Goal: Task Accomplishment & Management: Manage account settings

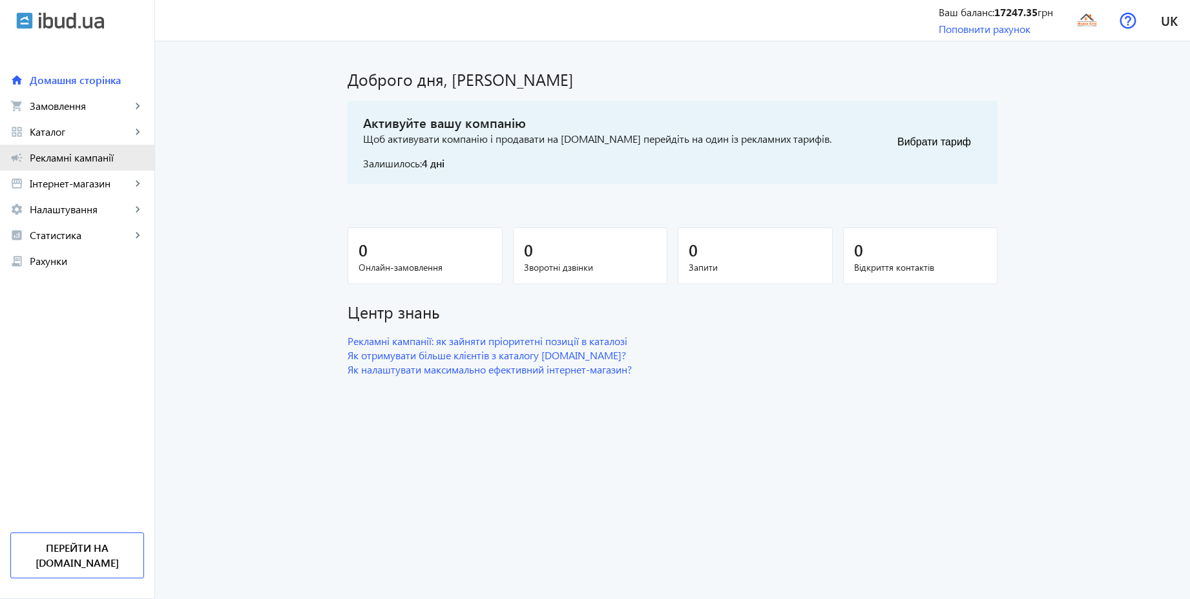
click at [81, 161] on span "Рекламні кампанії" at bounding box center [87, 157] width 114 height 13
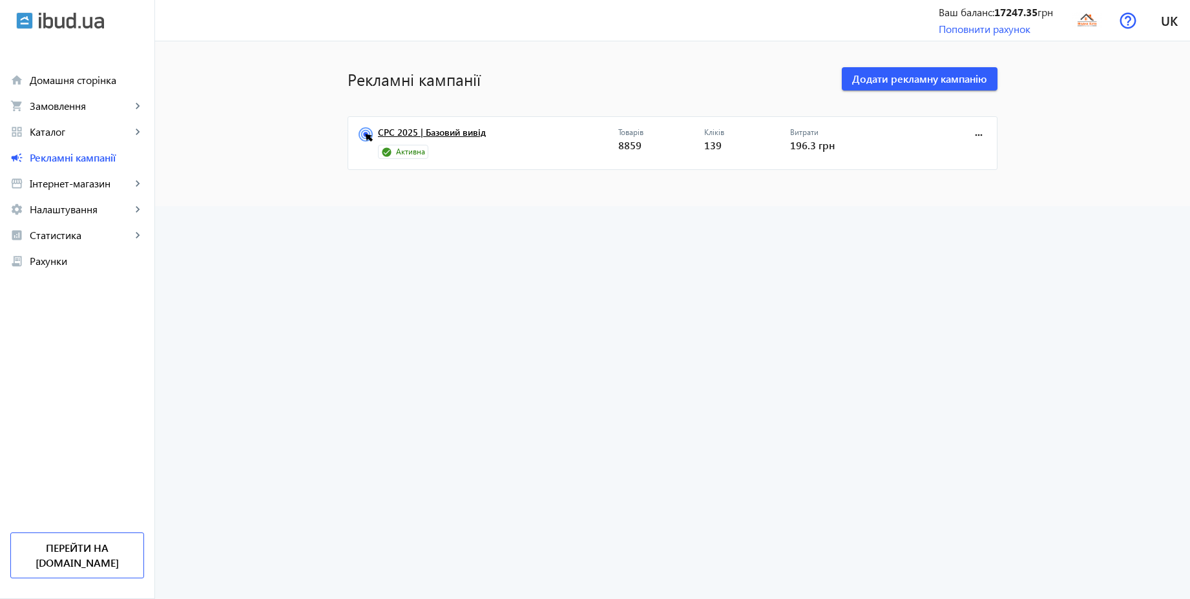
click at [423, 129] on link "CPC 2025 | Базовий вивід" at bounding box center [498, 136] width 240 height 18
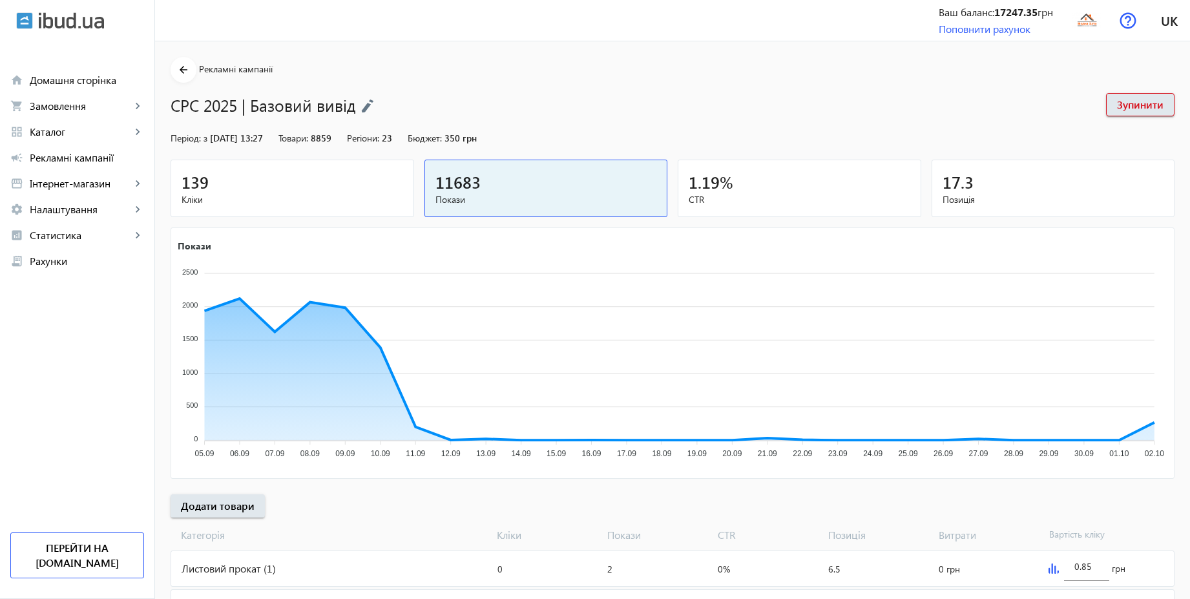
click at [310, 189] on div "139" at bounding box center [293, 182] width 222 height 23
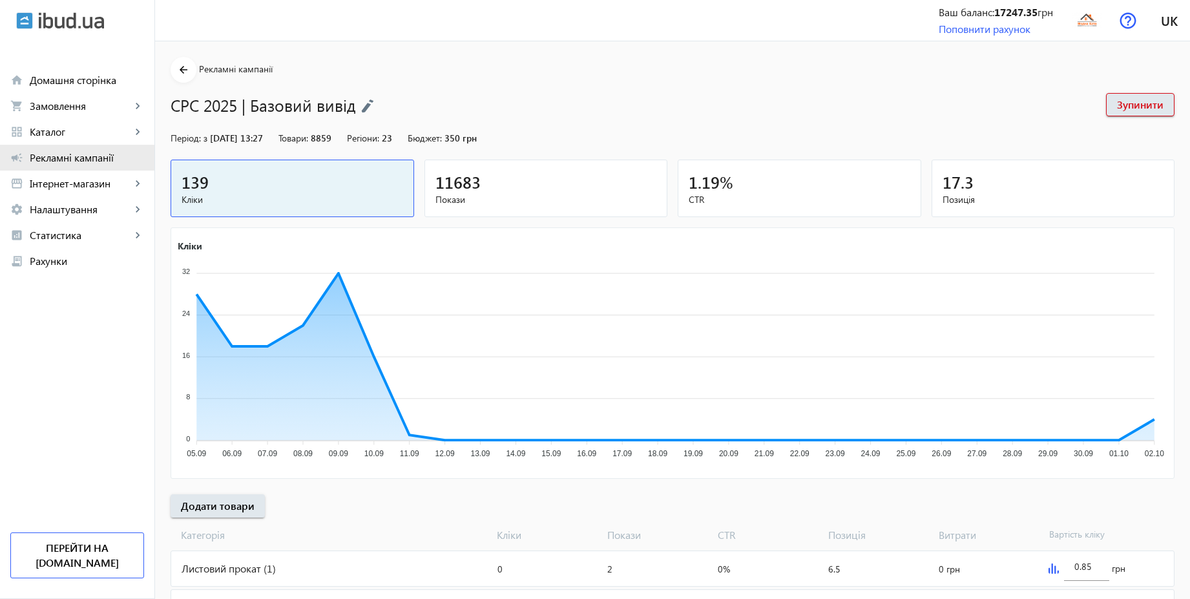
click at [56, 156] on span "Рекламні кампанії" at bounding box center [87, 157] width 114 height 13
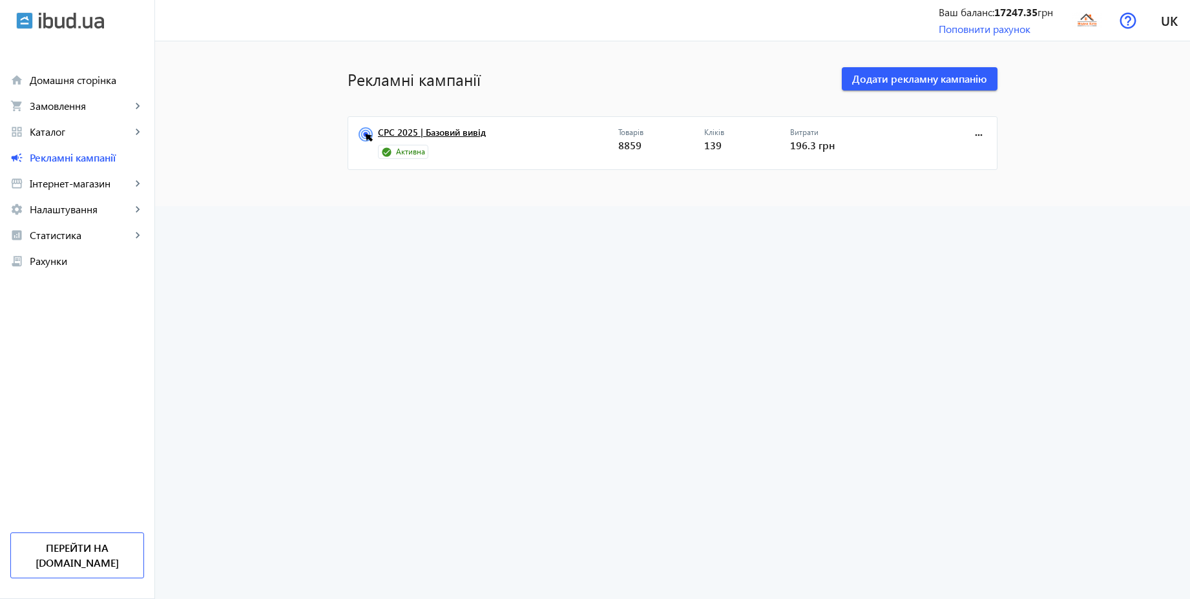
click at [466, 134] on link "CPC 2025 | Базовий вивід" at bounding box center [498, 136] width 240 height 18
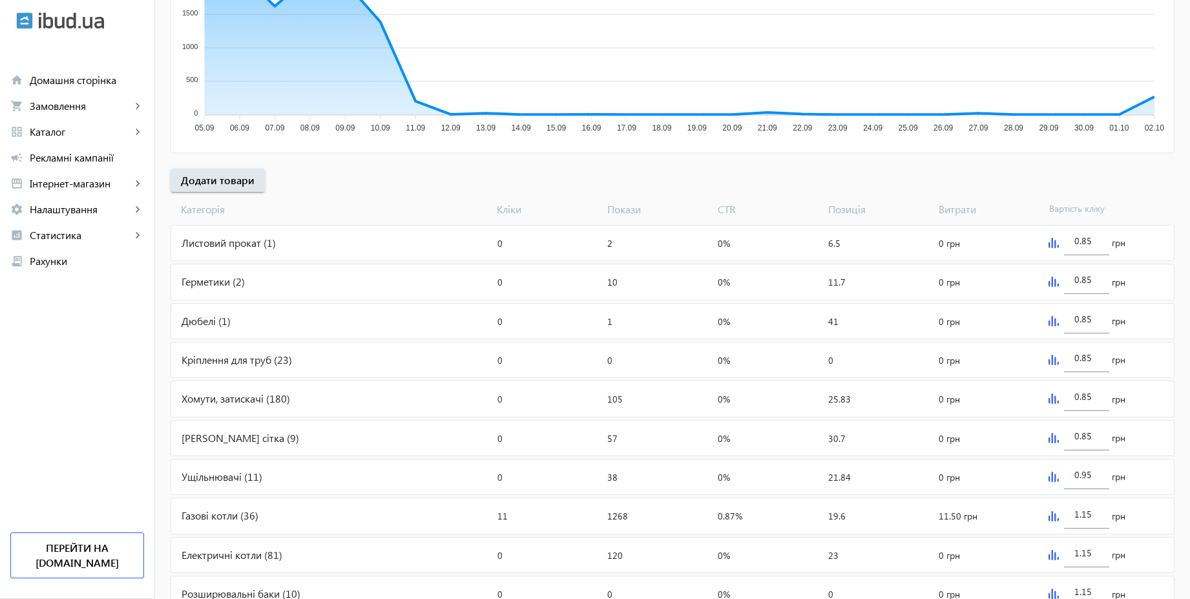
scroll to position [388, 0]
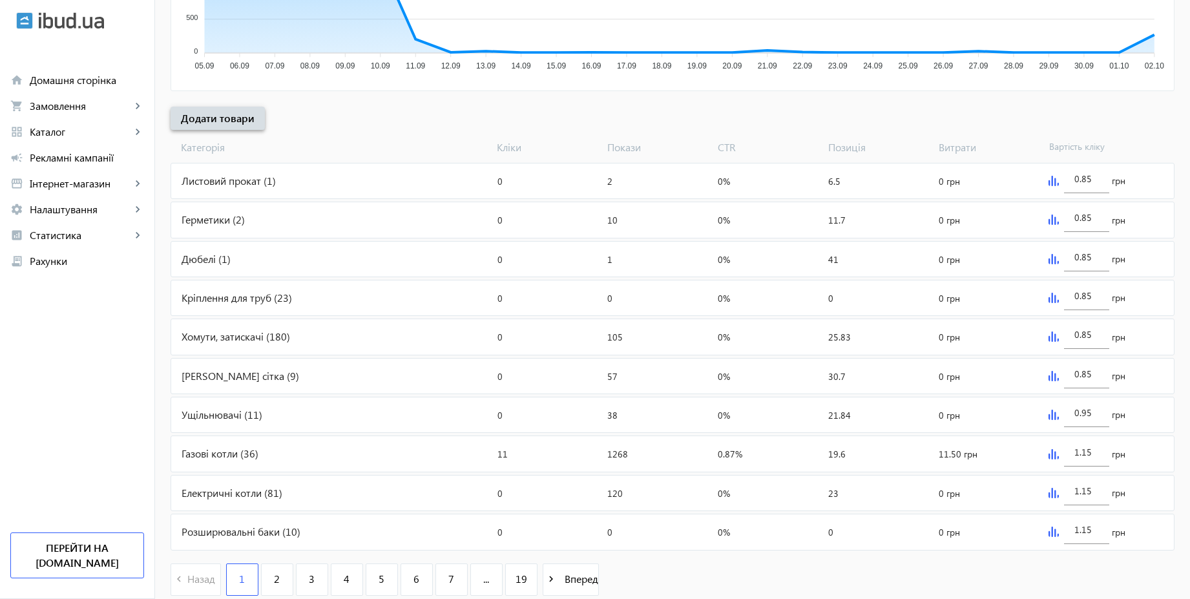
click at [191, 113] on span "Додати товари" at bounding box center [218, 118] width 74 height 14
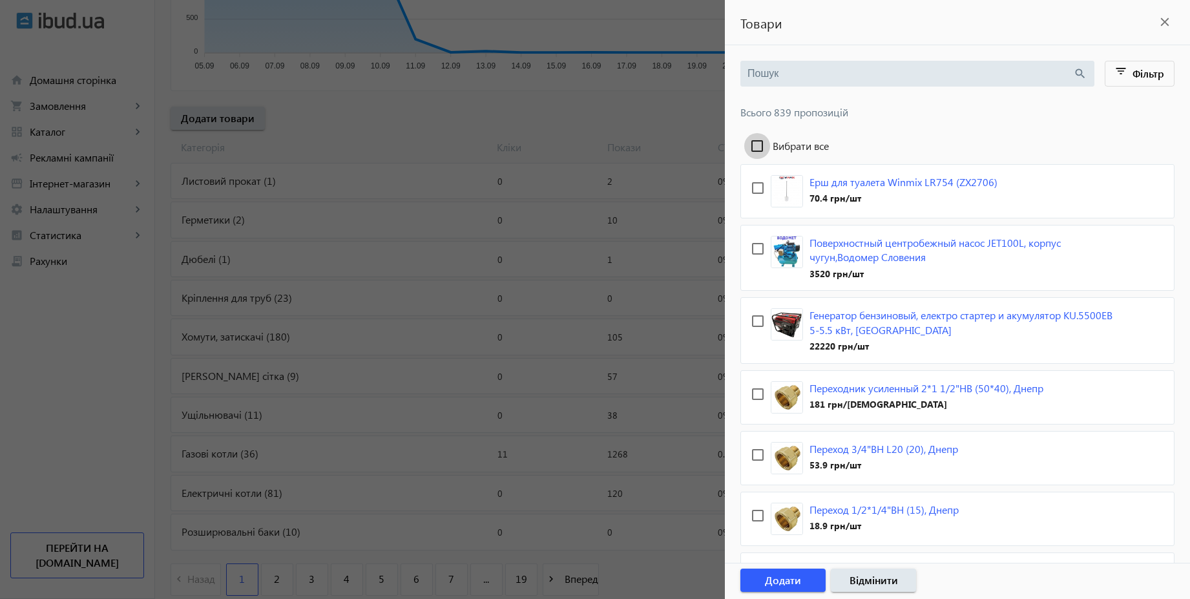
click at [758, 146] on input "Вибрати все" at bounding box center [757, 146] width 26 height 26
checkbox input "true"
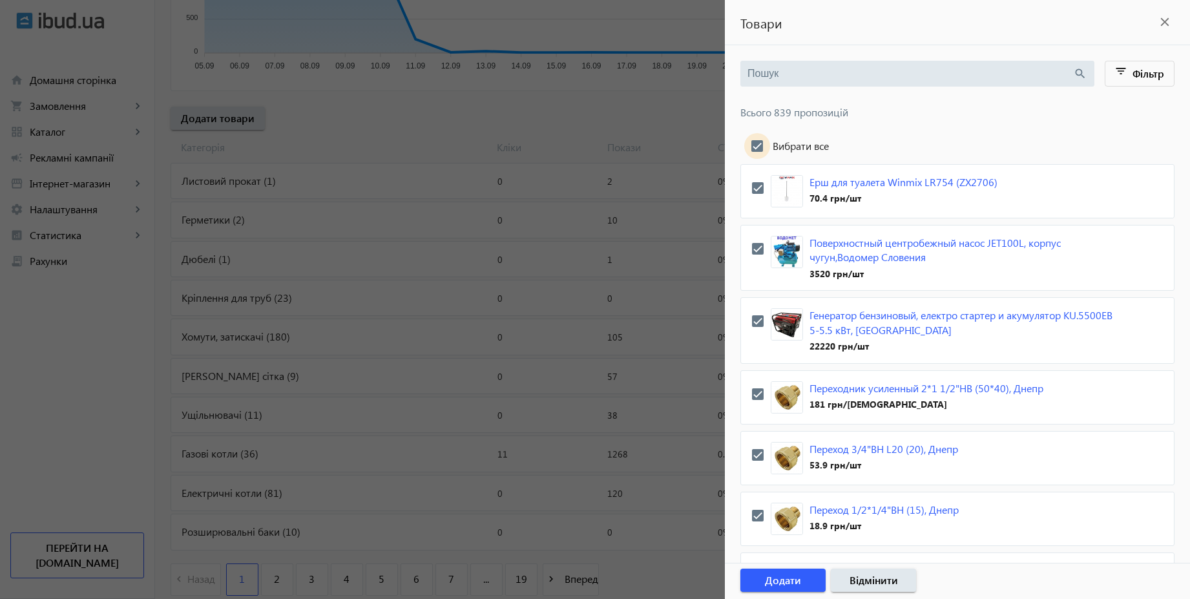
checkbox input "true"
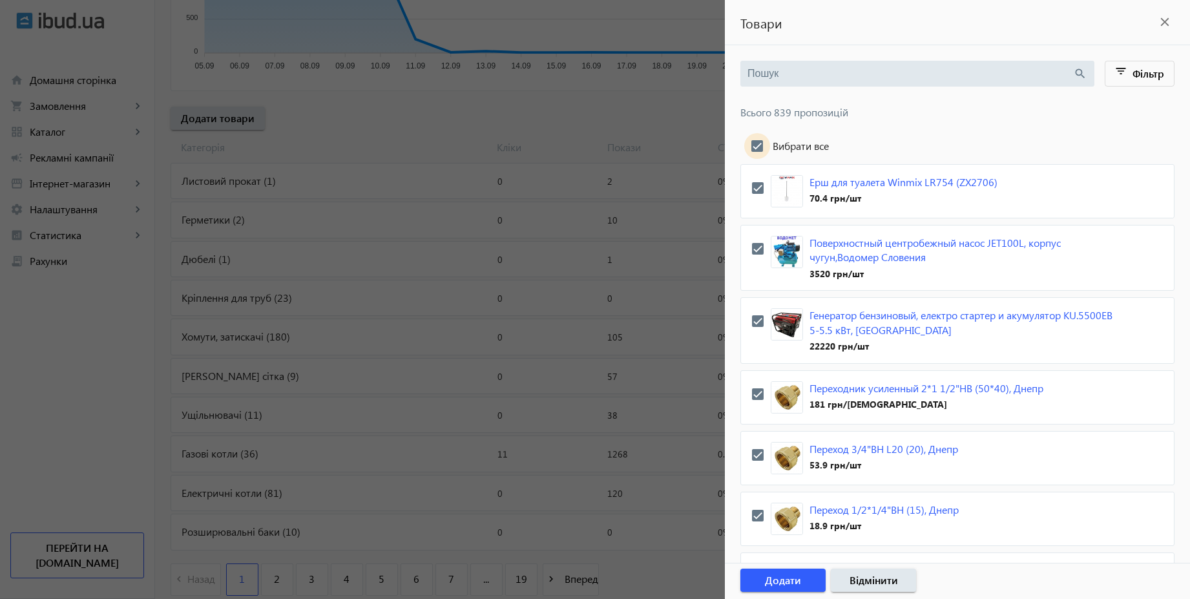
checkbox input "true"
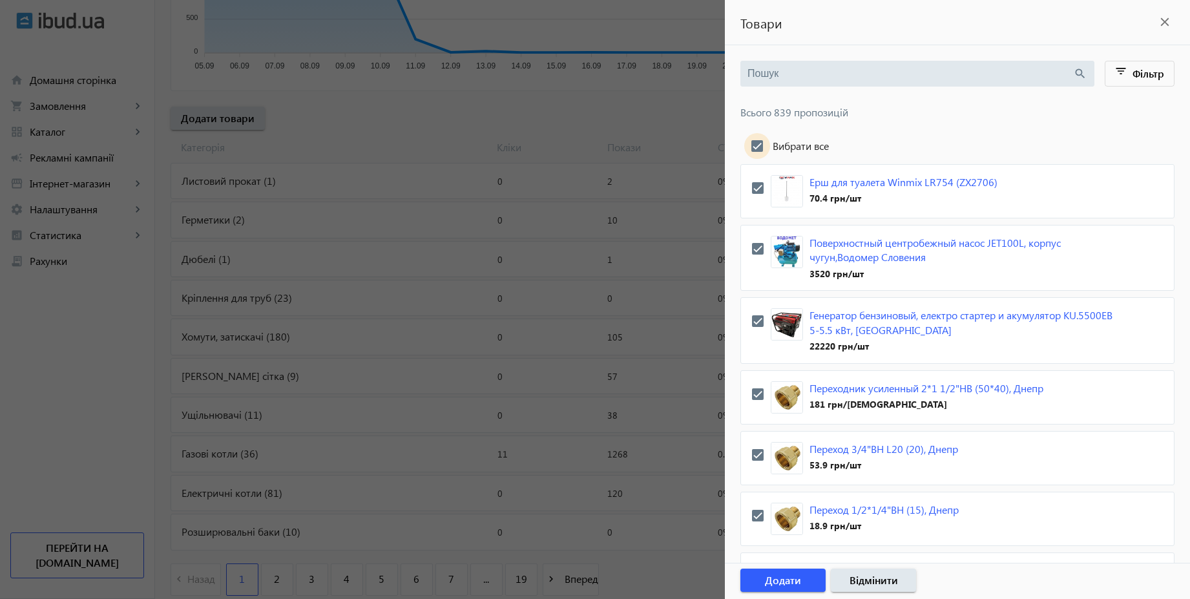
checkbox input "true"
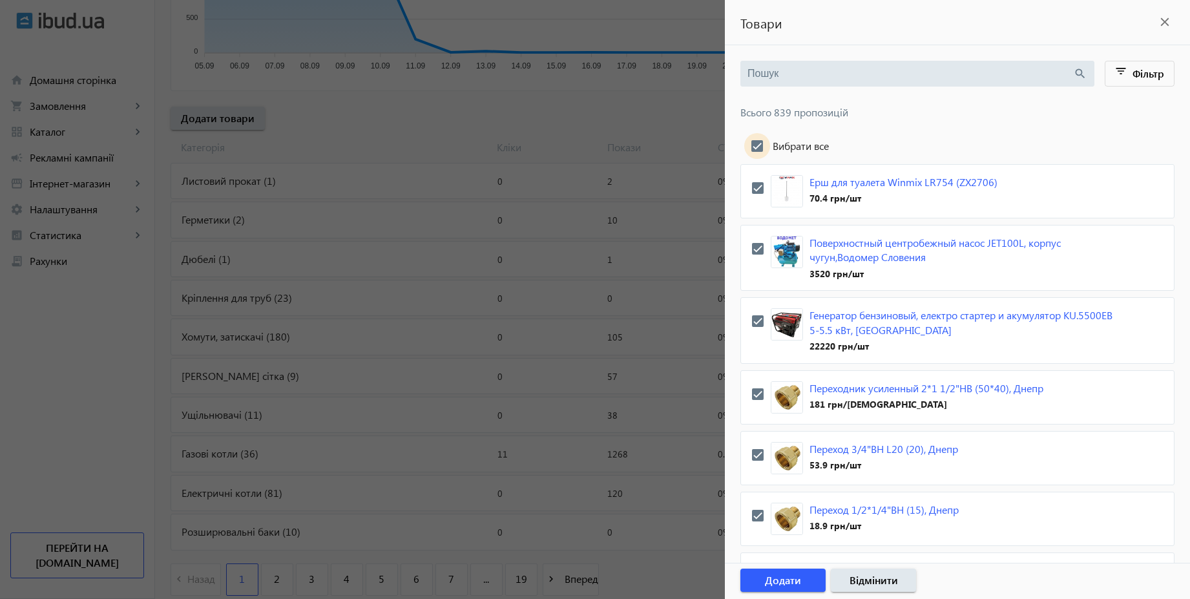
checkbox input "true"
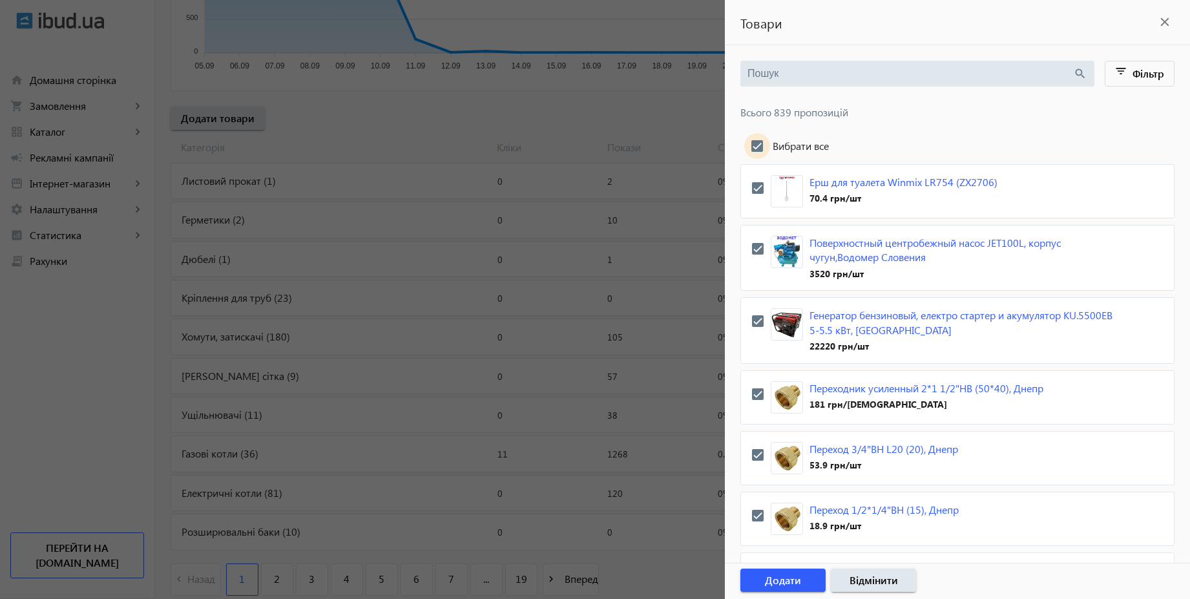
checkbox input "true"
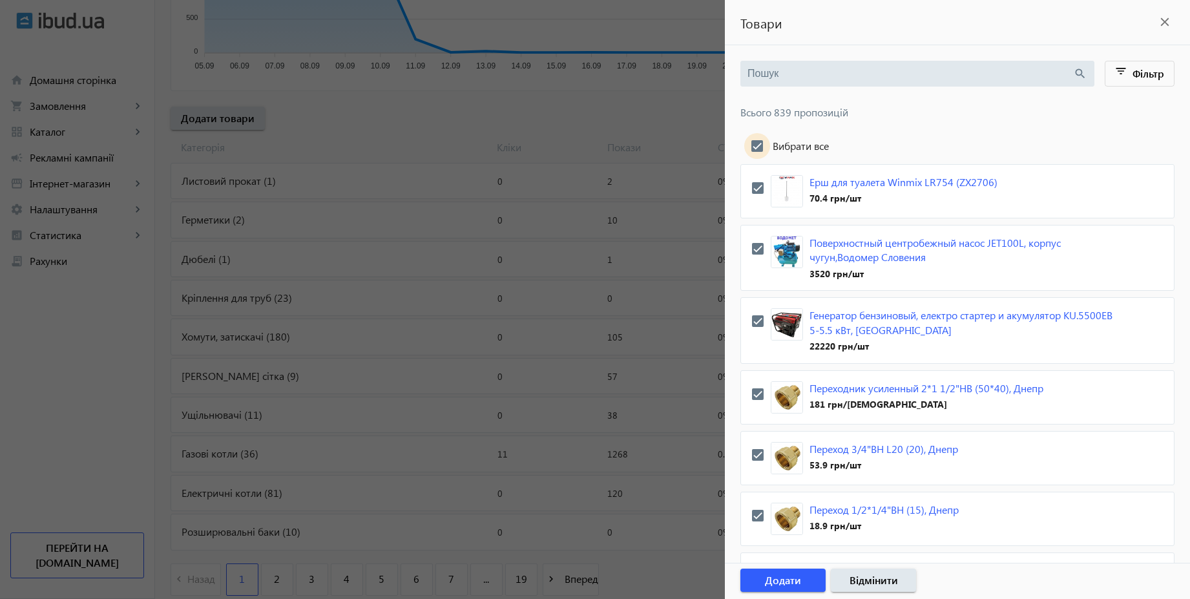
checkbox input "true"
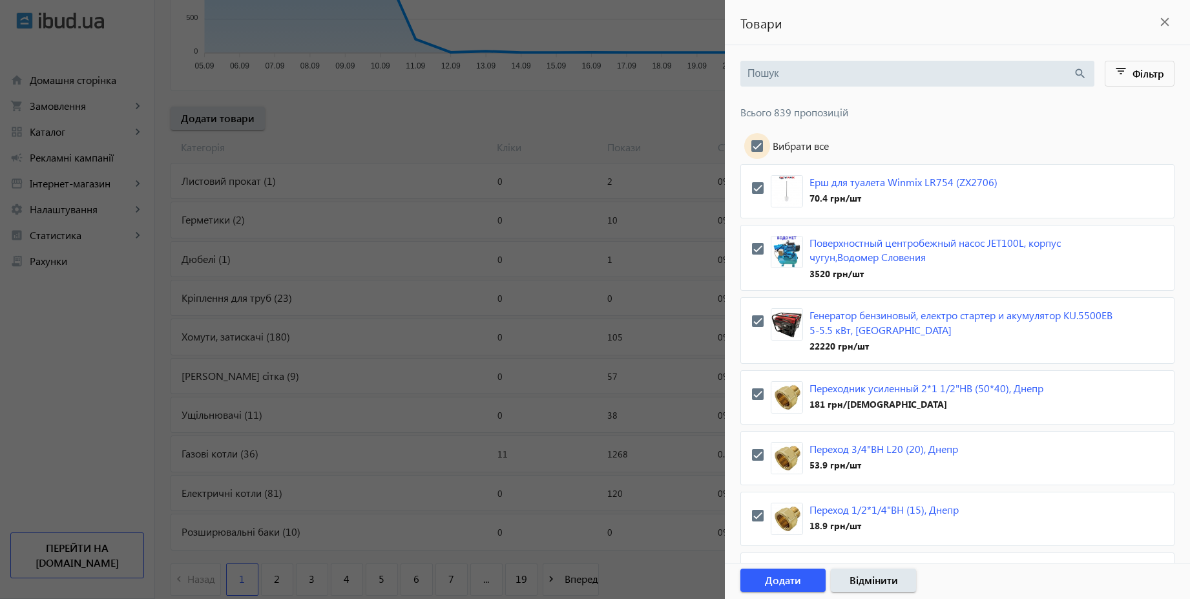
checkbox input "true"
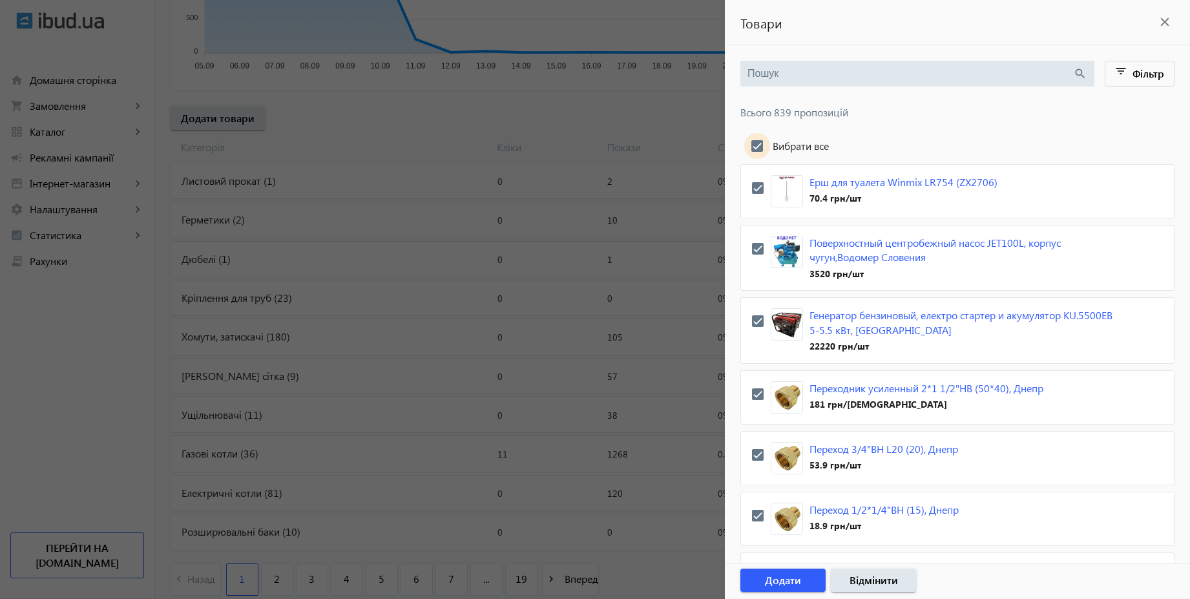
checkbox input "true"
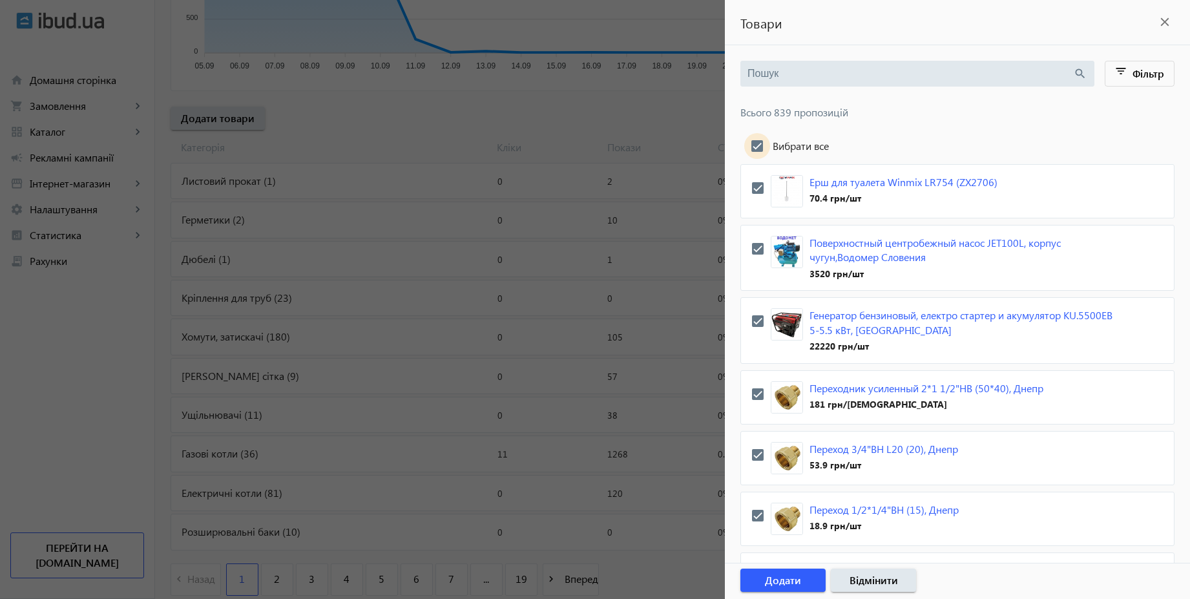
checkbox input "true"
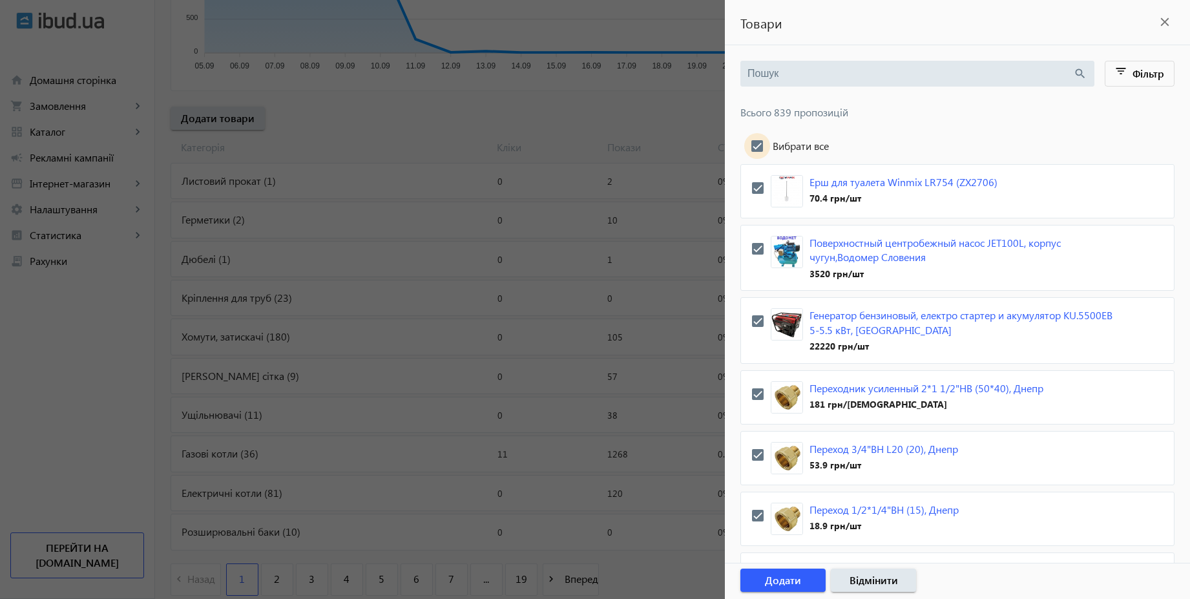
checkbox input "true"
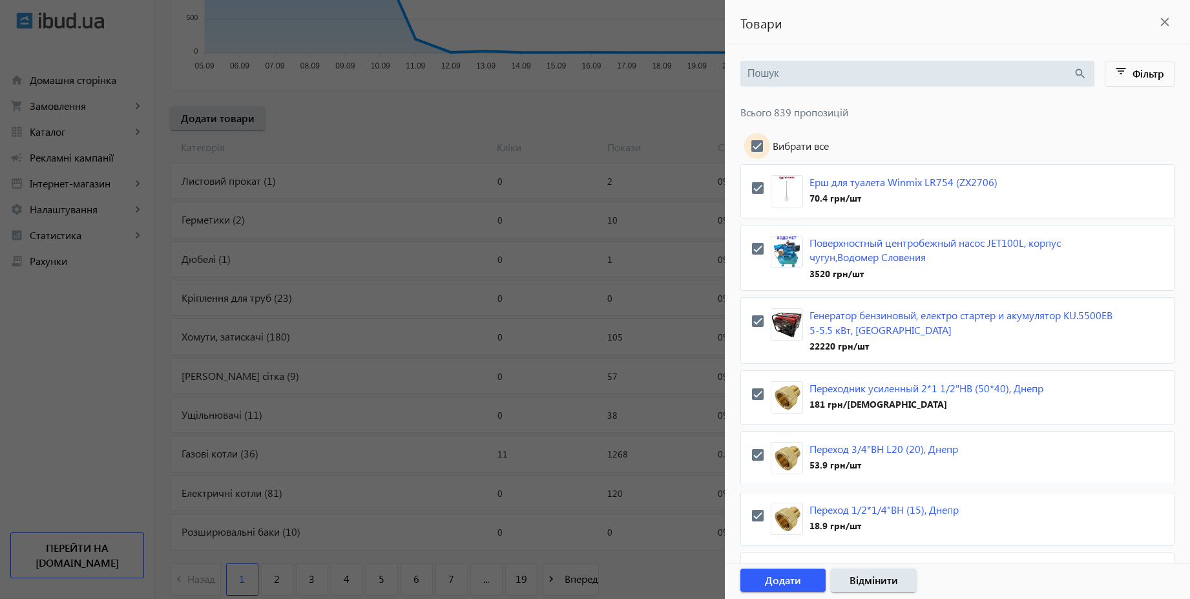
checkbox input "true"
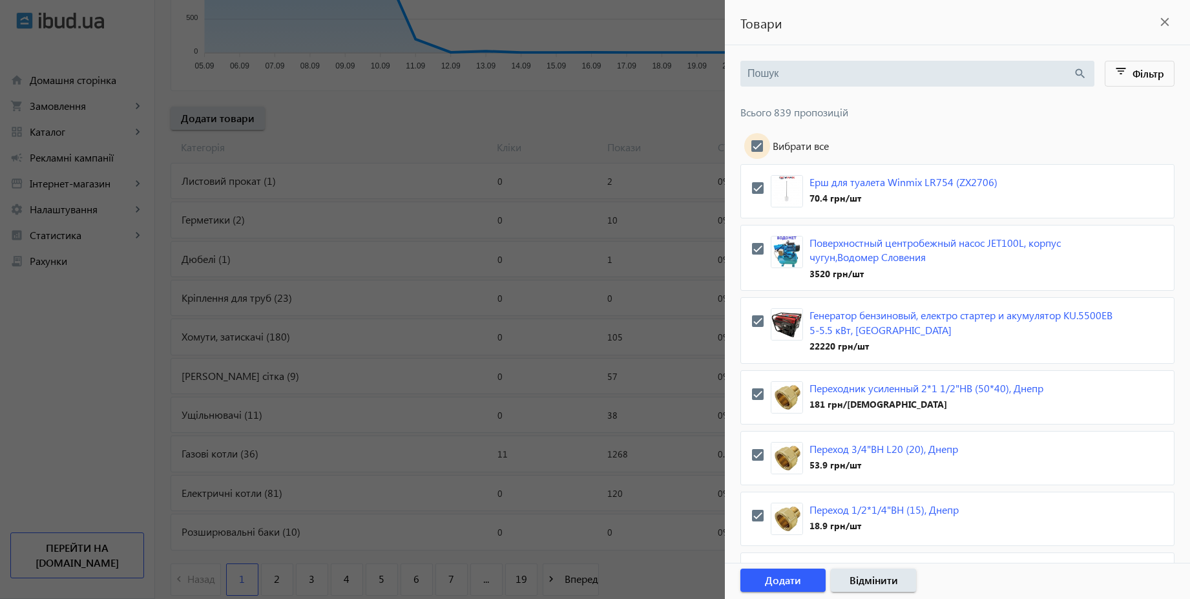
checkbox input "true"
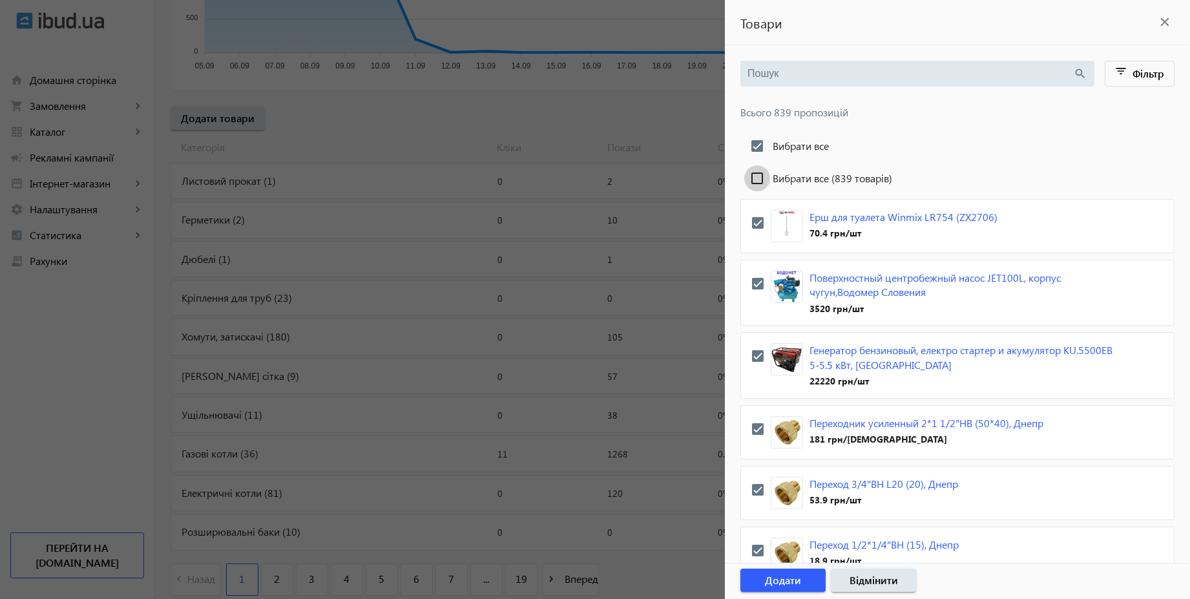
click at [759, 178] on input "Вибрати все (839 товарів)" at bounding box center [757, 178] width 26 height 26
checkbox input "true"
click at [805, 580] on span "button" at bounding box center [783, 580] width 85 height 31
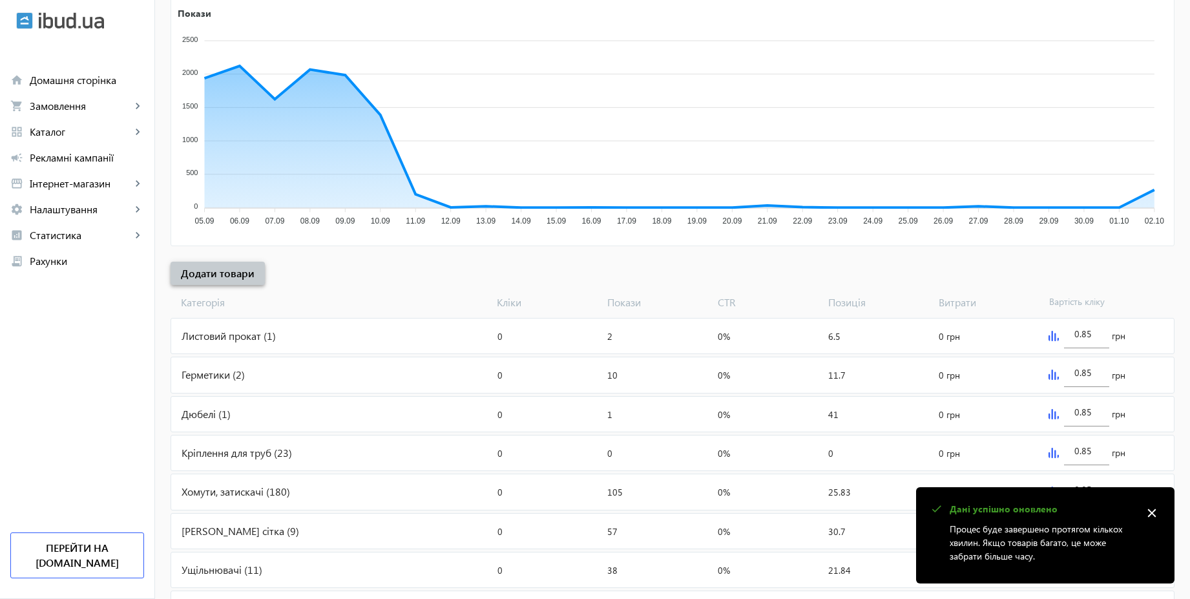
scroll to position [0, 0]
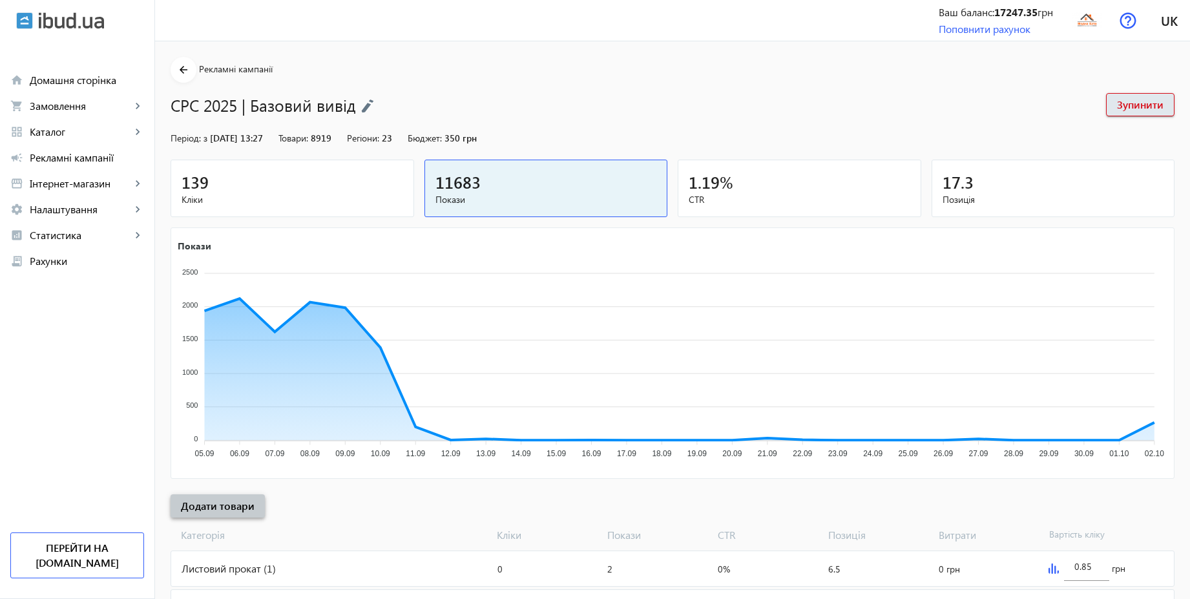
click at [237, 505] on span "Додати товари" at bounding box center [218, 506] width 74 height 14
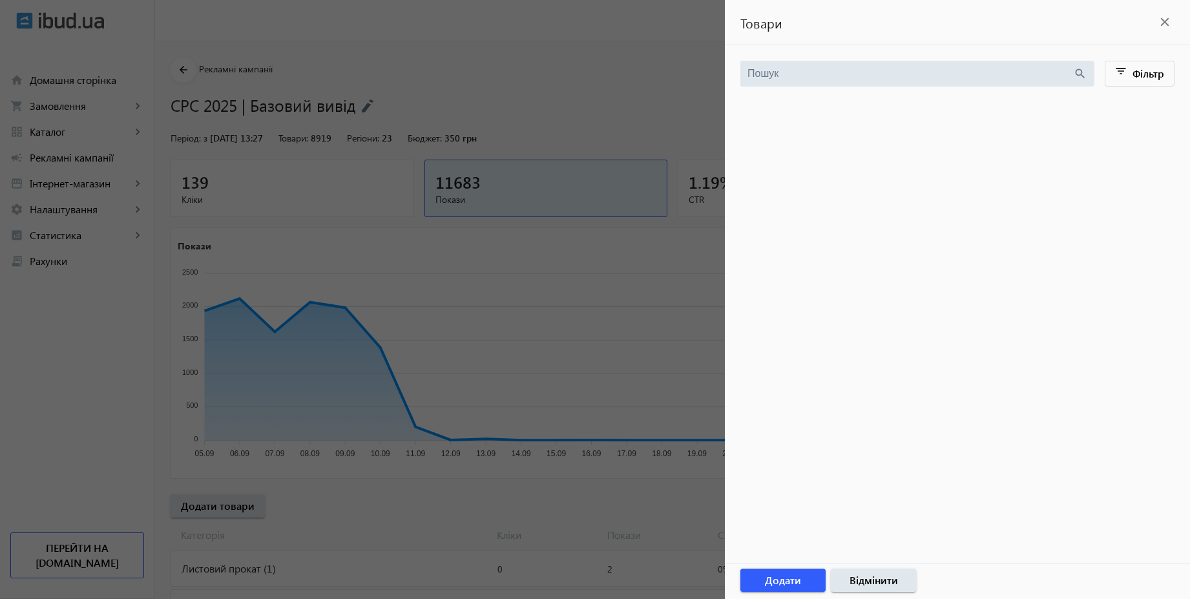
click at [573, 96] on div at bounding box center [595, 299] width 1190 height 599
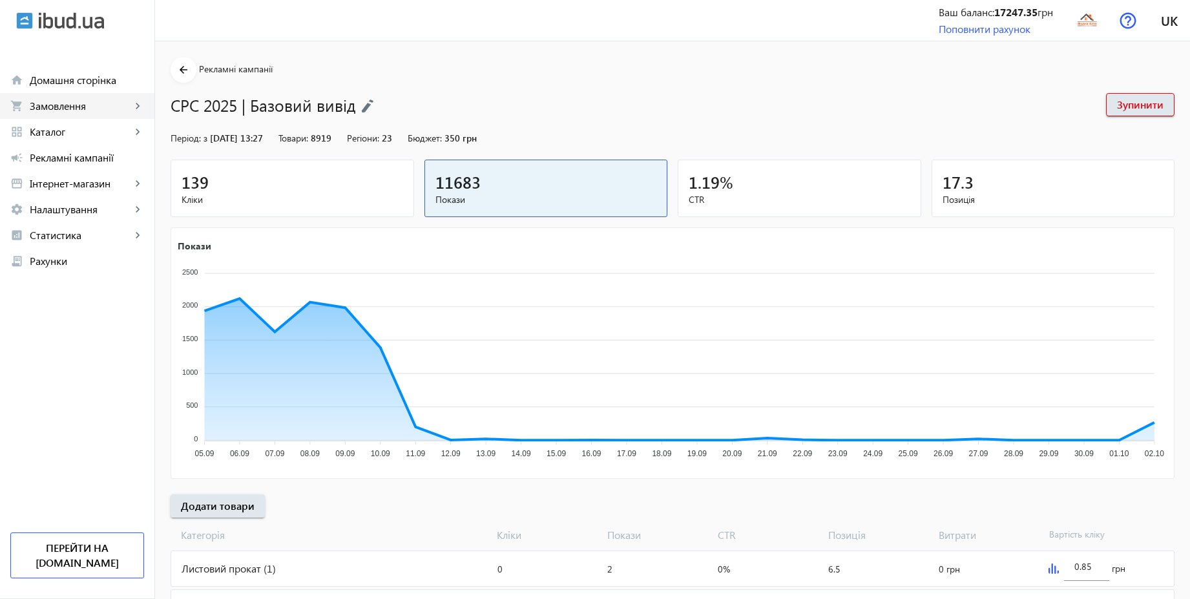
click at [74, 108] on span "Замовлення" at bounding box center [80, 106] width 101 height 13
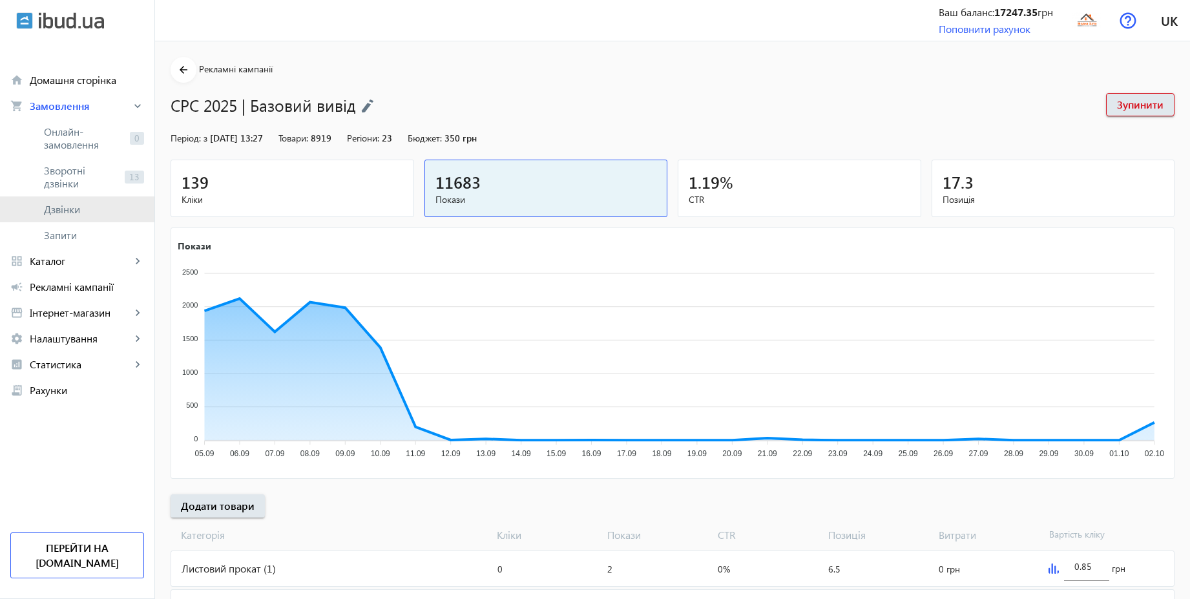
click at [61, 211] on span "Дзвінки" at bounding box center [94, 209] width 100 height 13
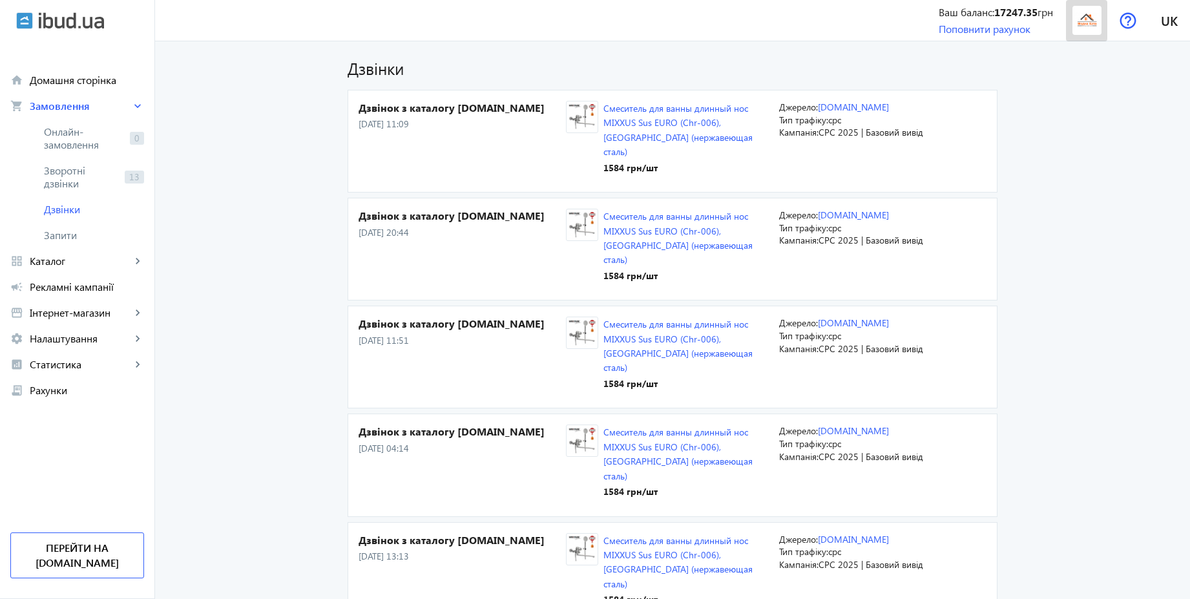
click at [1086, 30] on img at bounding box center [1087, 20] width 29 height 29
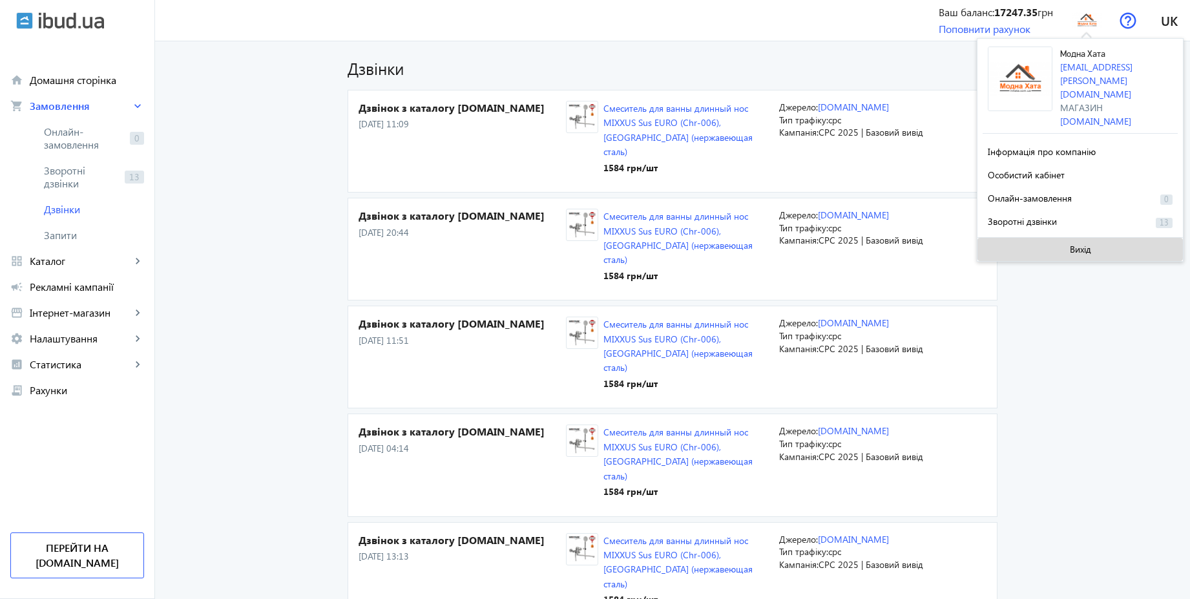
click at [1070, 244] on span "Вихід" at bounding box center [1080, 249] width 21 height 10
